Goal: Task Accomplishment & Management: Use online tool/utility

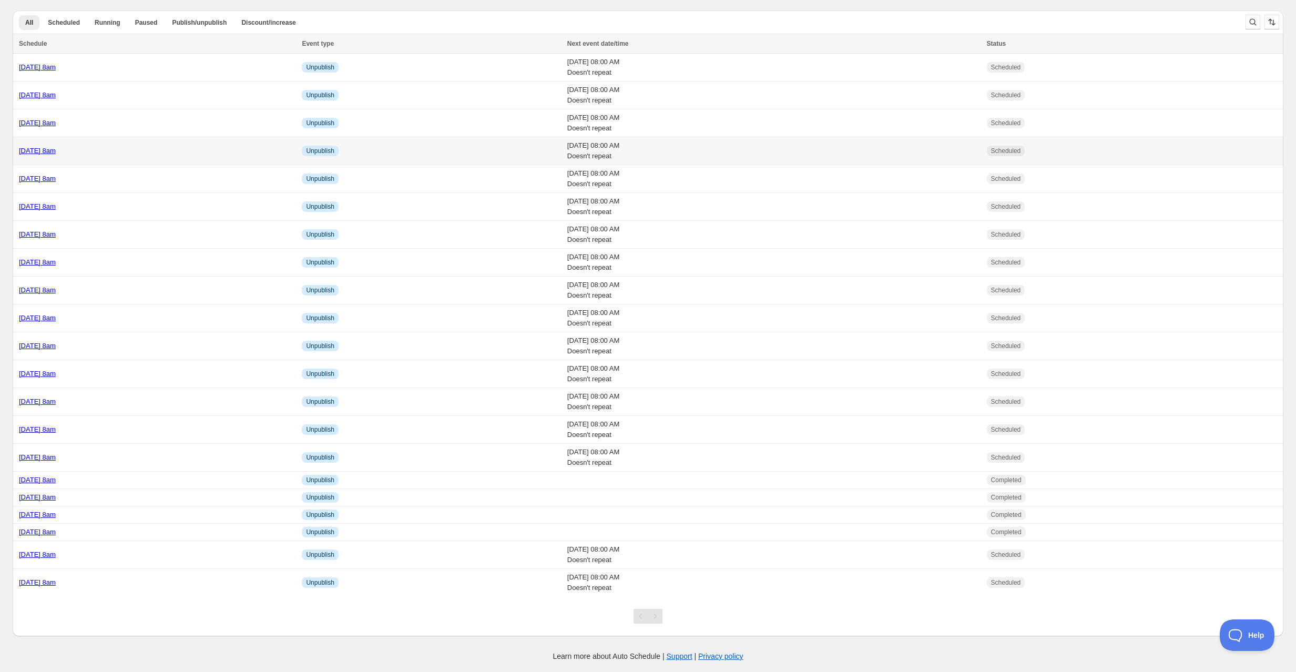
click at [149, 147] on div "[DATE] 8am" at bounding box center [157, 151] width 277 height 11
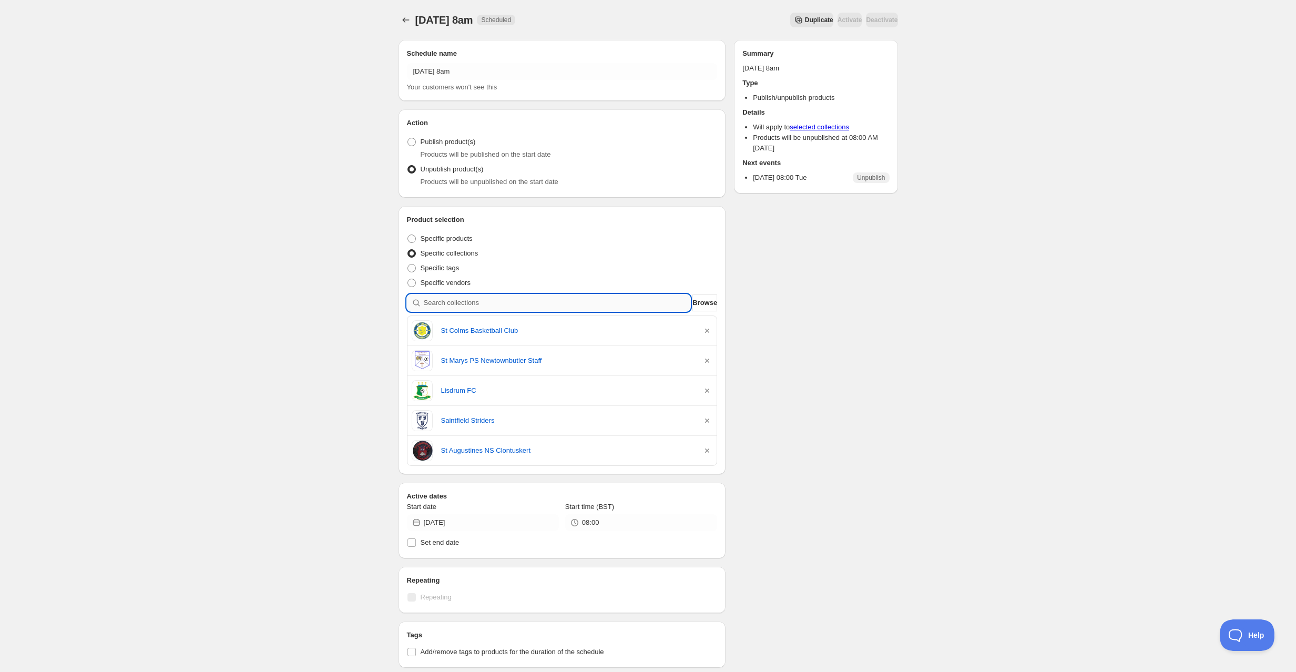
click at [452, 302] on input "search" at bounding box center [557, 302] width 267 height 17
type input "r"
